Goal: Information Seeking & Learning: Learn about a topic

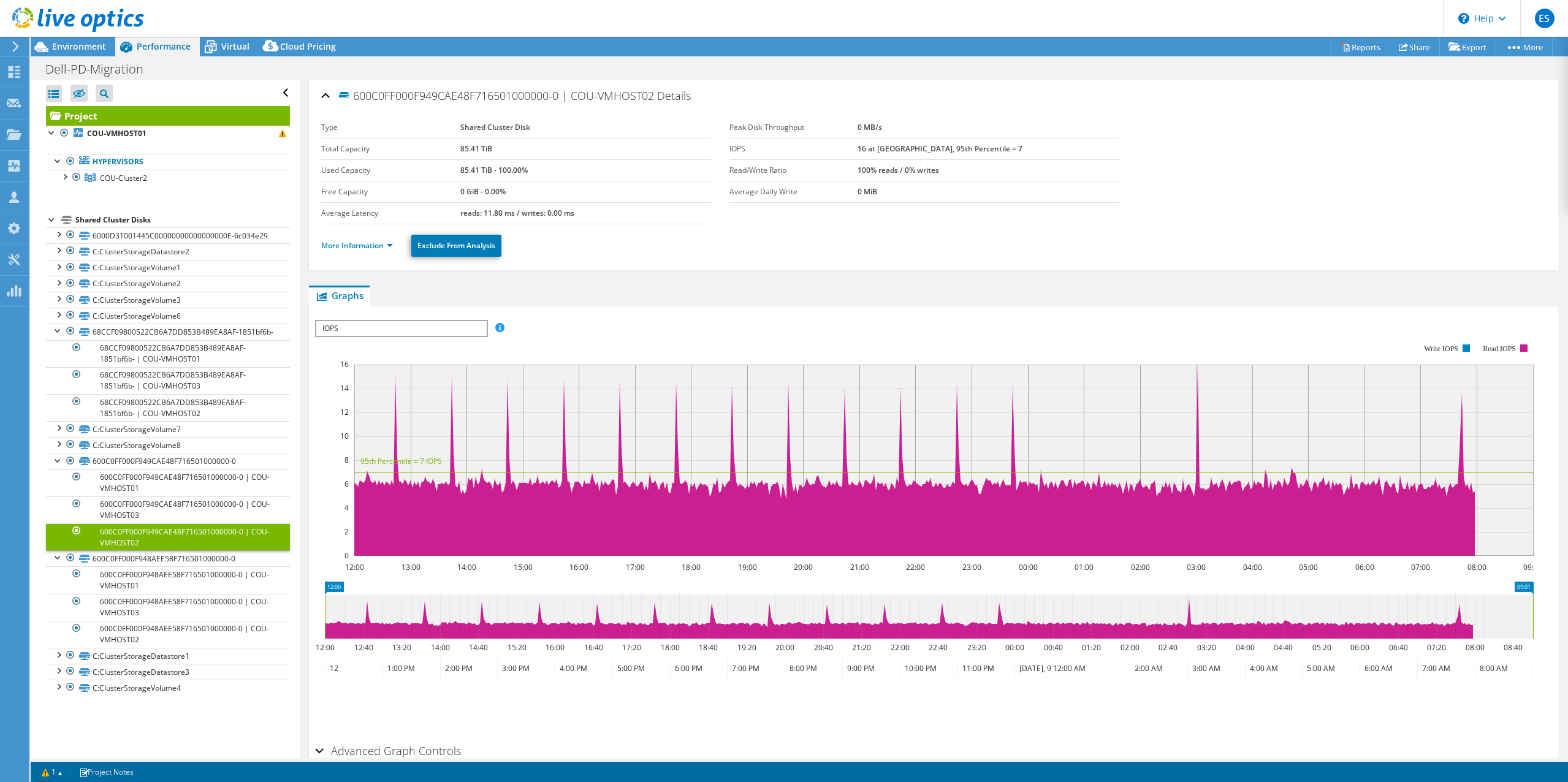
select select "USD"
click at [1204, 137] on section "Type Shared Cluster Disk Total Capacity 85.41 TiB Used Capacity 85.41 TiB - 100…" at bounding box center [933, 170] width 1224 height 107
click at [1113, 18] on header "ES Partner Team Member [PERSON_NAME] [EMAIL_ADDRESS][DOMAIN_NAME] redesign My P…" at bounding box center [784, 18] width 1568 height 36
click at [1315, 184] on section "Type Shared Cluster Disk Total Capacity 85.41 TiB Used Capacity 85.41 TiB - 100…" at bounding box center [933, 170] width 1224 height 107
click at [1285, 136] on section "Type Shared Cluster Disk Total Capacity 85.41 TiB Used Capacity 85.41 TiB - 100…" at bounding box center [933, 170] width 1224 height 107
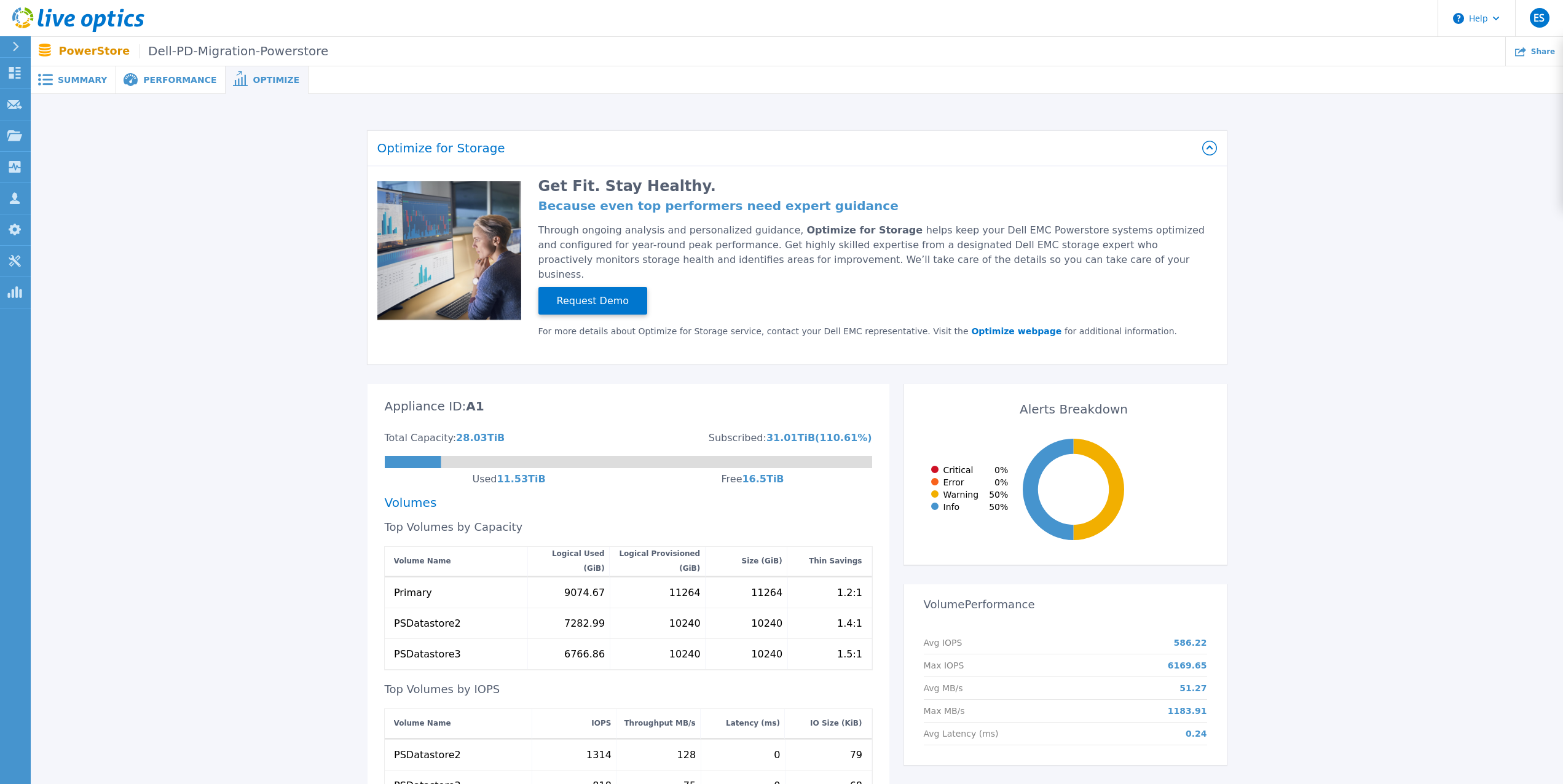
click at [1325, 25] on header "Help ES Partner Team Member [PERSON_NAME] [EMAIL_ADDRESS][DOMAIN_NAME] redesign…" at bounding box center [782, 18] width 1563 height 36
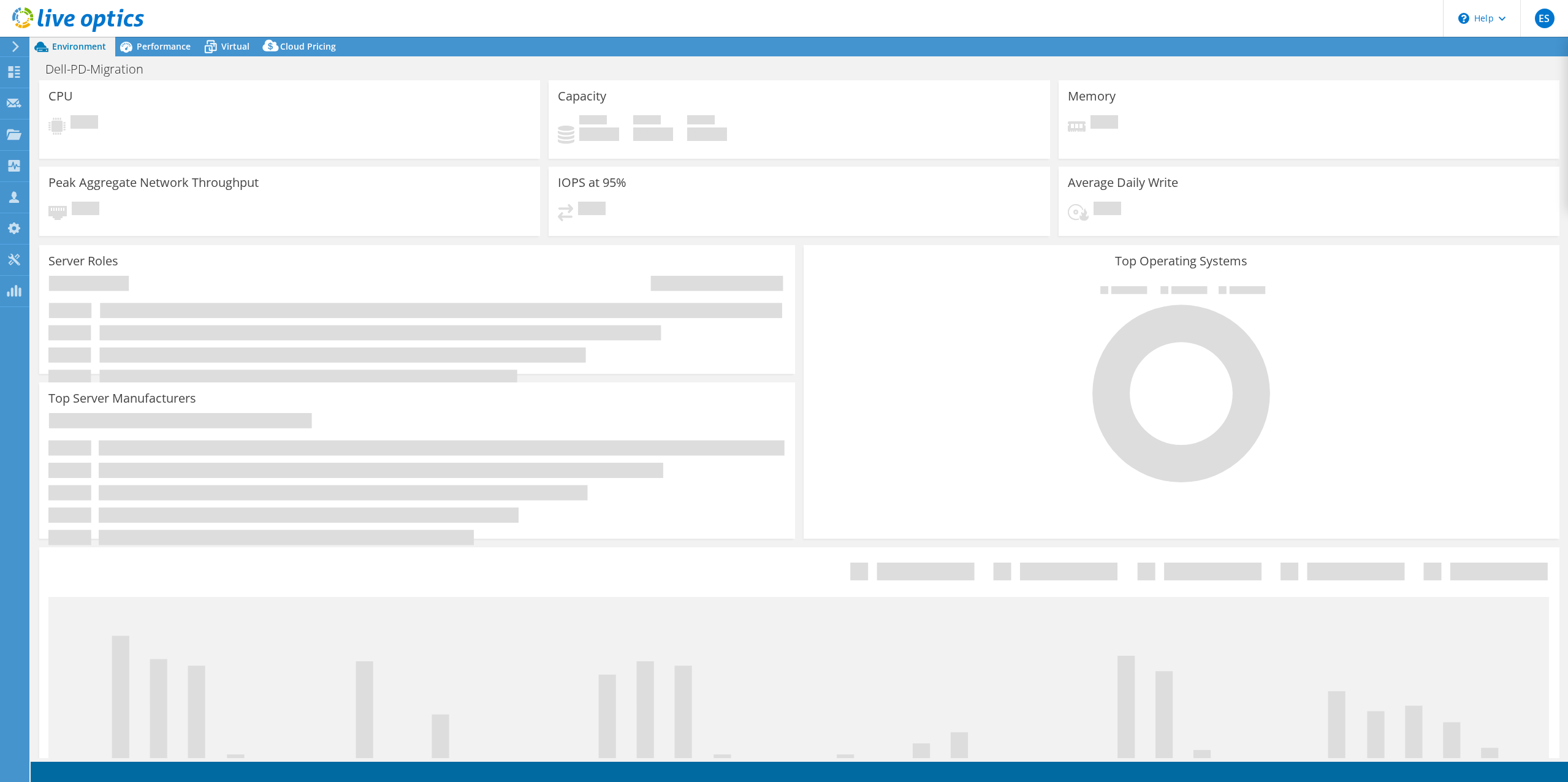
select select "USD"
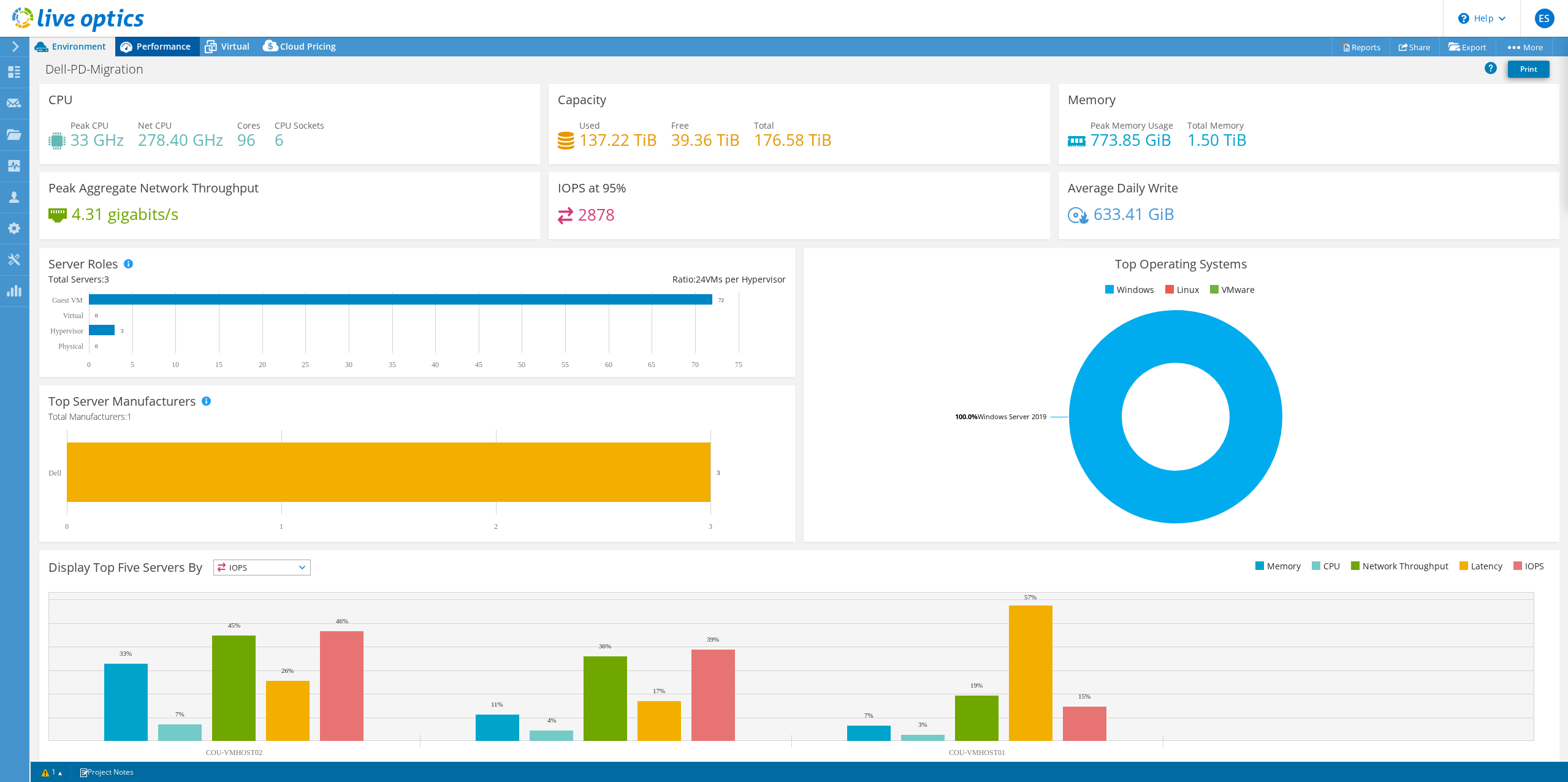
click at [156, 46] on span "Performance" at bounding box center [164, 47] width 54 height 12
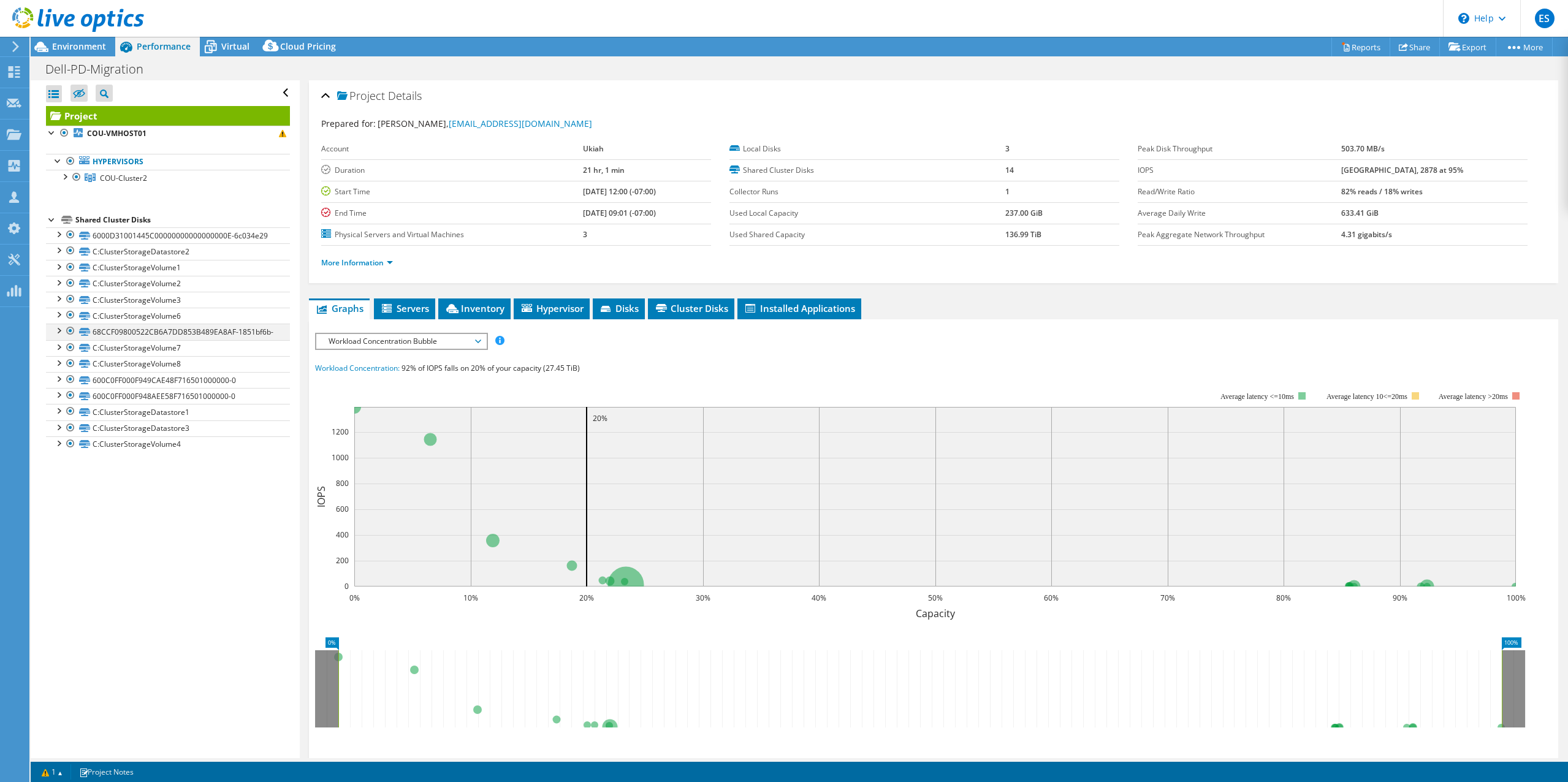
click at [58, 330] on div at bounding box center [58, 329] width 12 height 12
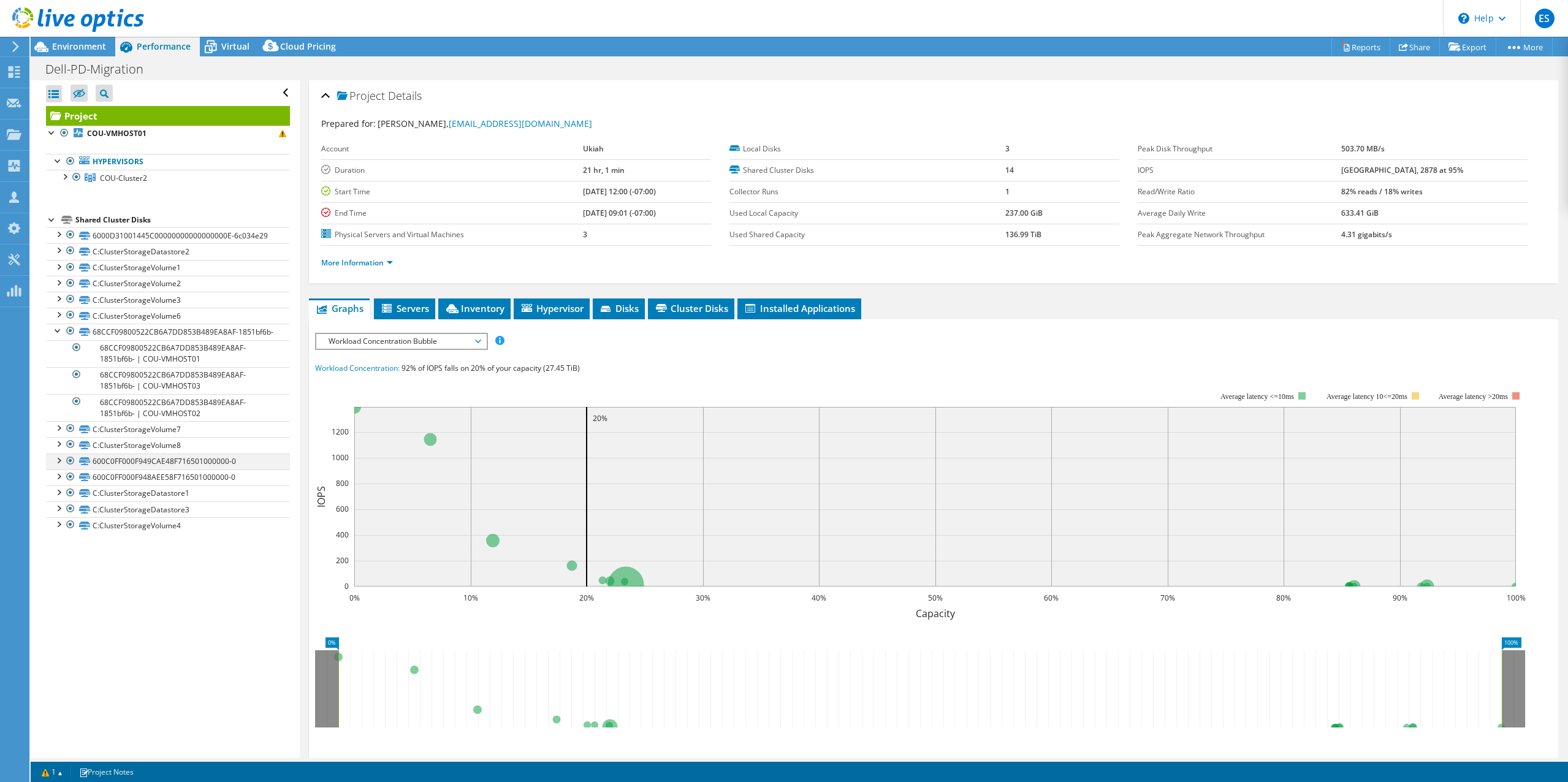
click at [57, 466] on div at bounding box center [58, 460] width 12 height 12
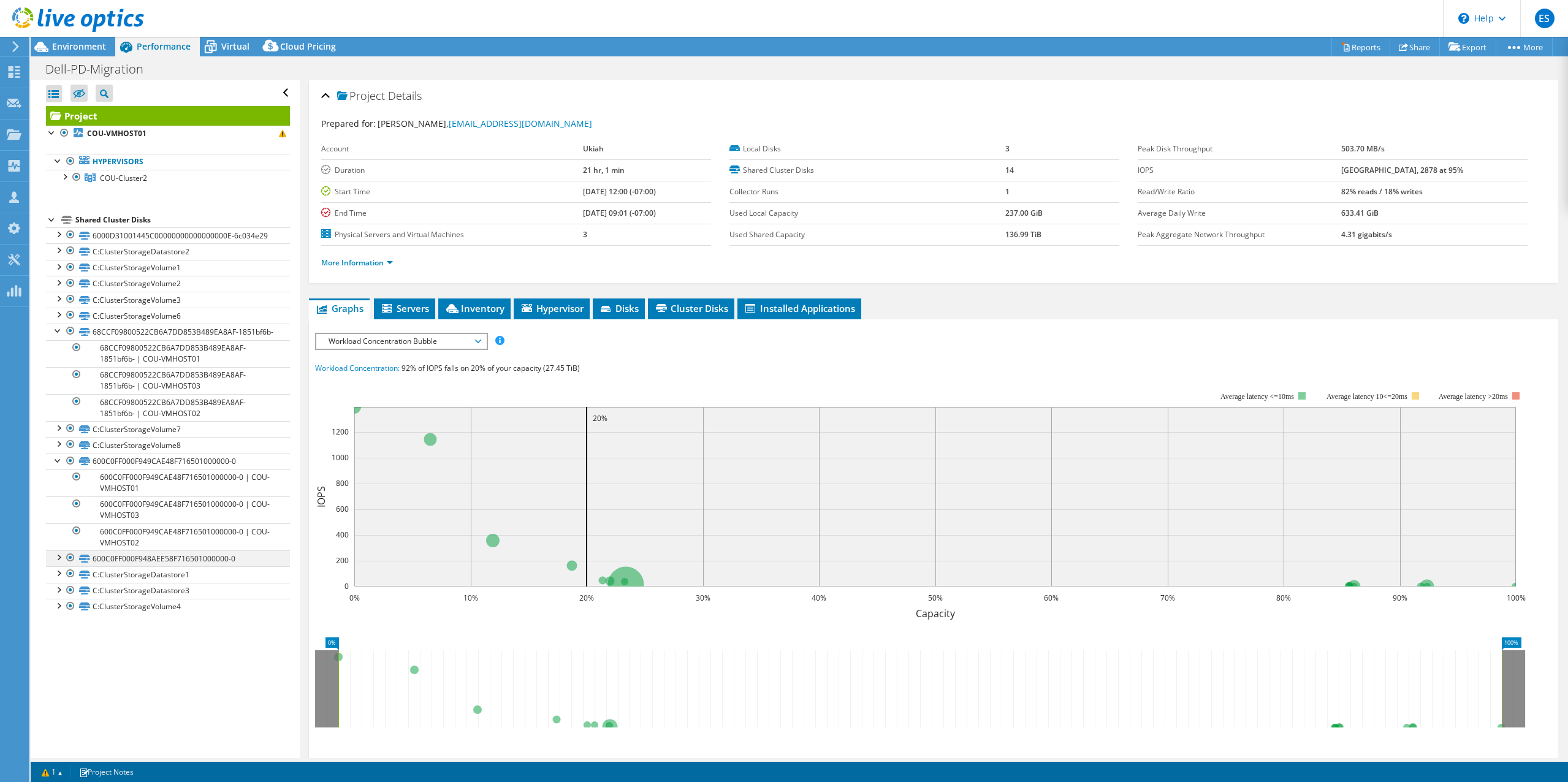
click at [59, 563] on div at bounding box center [58, 556] width 12 height 12
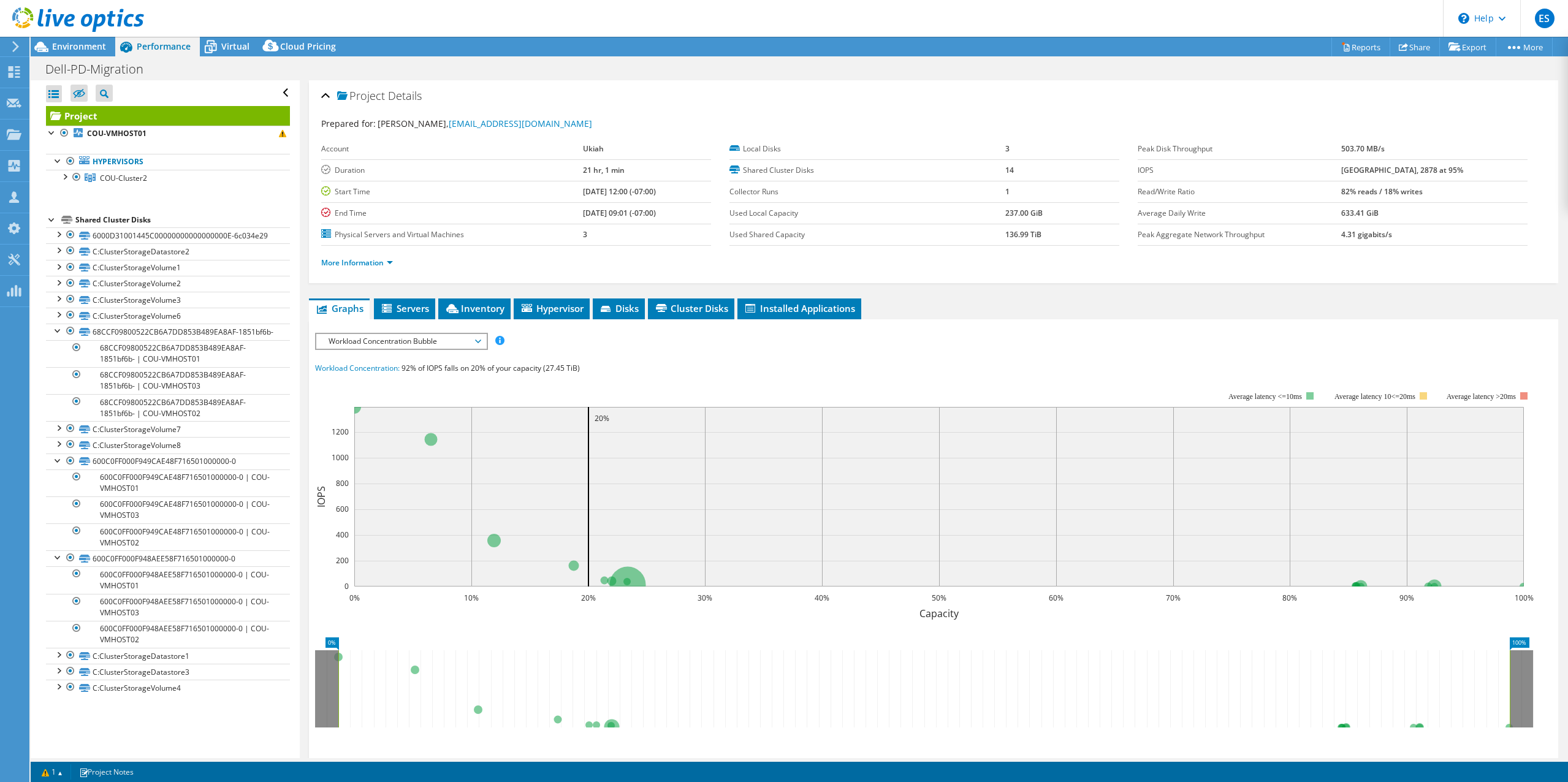
click at [438, 18] on header "ES Partner Team Member [PERSON_NAME] [EMAIL_ADDRESS][DOMAIN_NAME] redesign My P…" at bounding box center [784, 18] width 1568 height 36
click at [442, 25] on header "ES Partner Team Member [PERSON_NAME] [EMAIL_ADDRESS][DOMAIN_NAME] redesign My P…" at bounding box center [784, 18] width 1568 height 36
click at [478, 19] on header "ES Partner Team Member [PERSON_NAME] [EMAIL_ADDRESS][DOMAIN_NAME] redesign My P…" at bounding box center [784, 18] width 1568 height 36
click at [160, 339] on link "68CCF09800522CB6A7DD853B489EA8AF-1851bf6b-" at bounding box center [168, 331] width 244 height 16
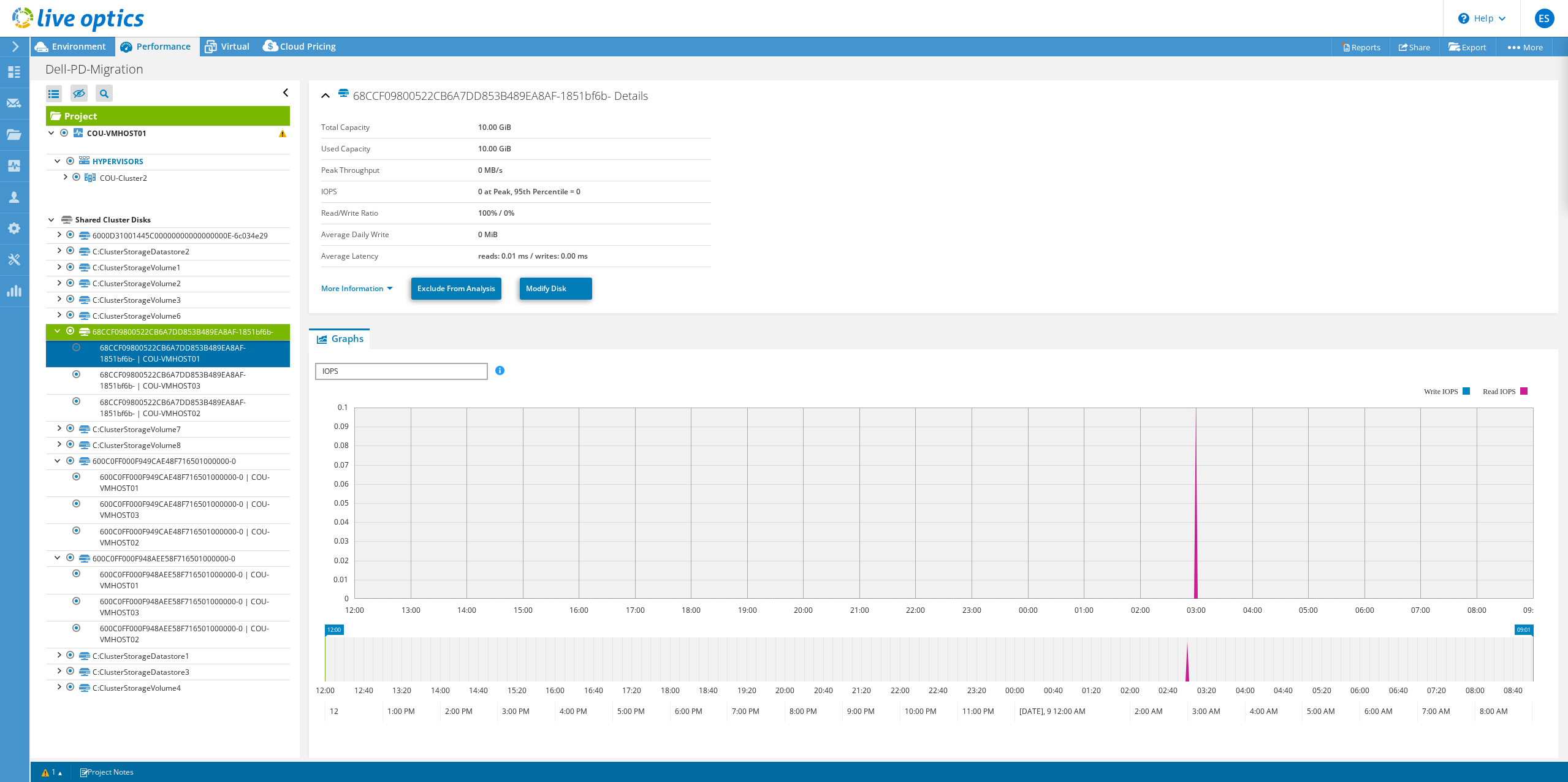
click at [152, 367] on link "68CCF09800522CB6A7DD853B489EA8AF-1851bf6b- | COU-VMHOST01" at bounding box center [168, 354] width 244 height 27
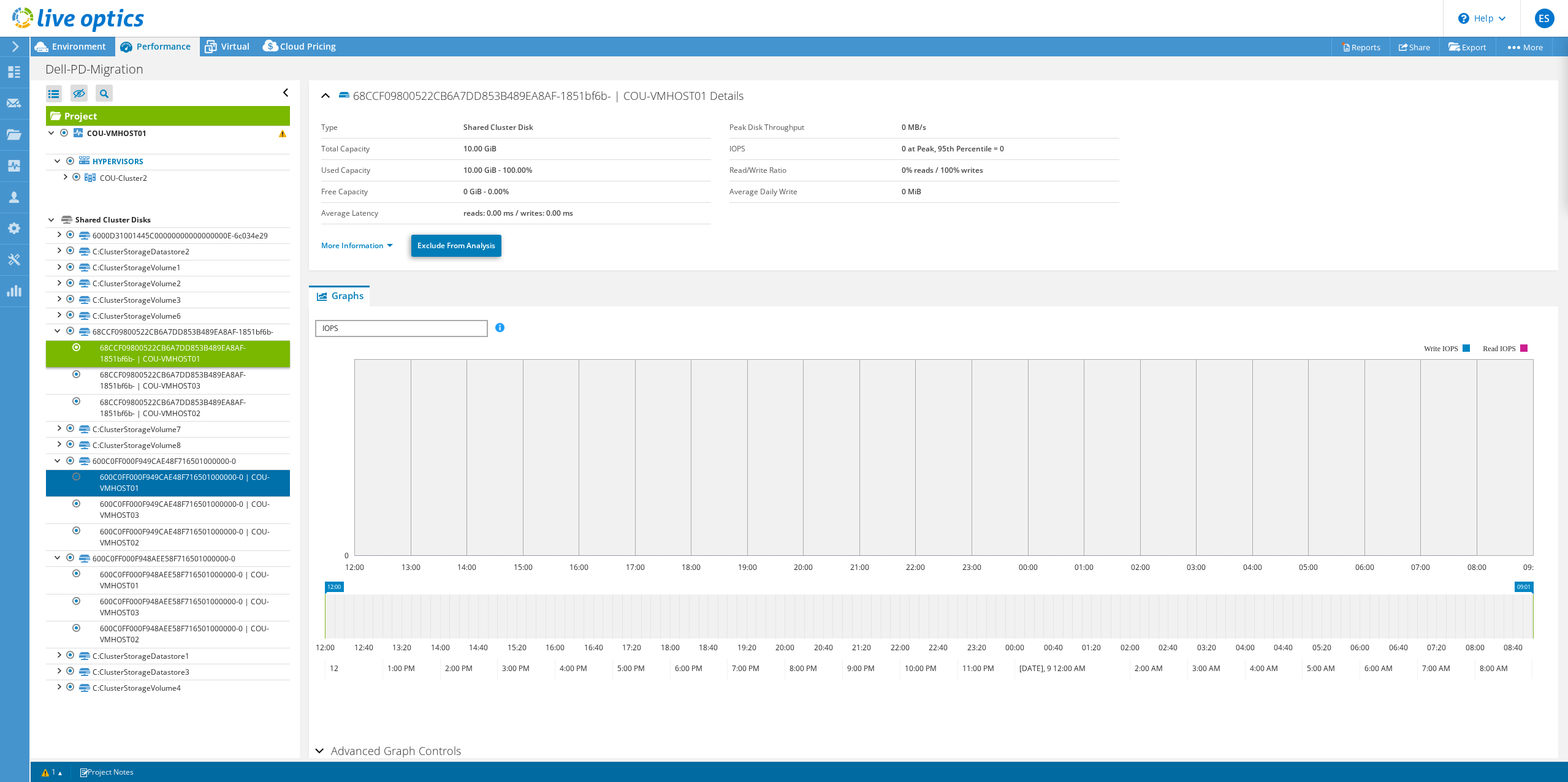
click at [159, 493] on link "600C0FF000F949CAE48F716501000000-0 | COU-VMHOST01" at bounding box center [168, 483] width 244 height 27
